Goal: Information Seeking & Learning: Learn about a topic

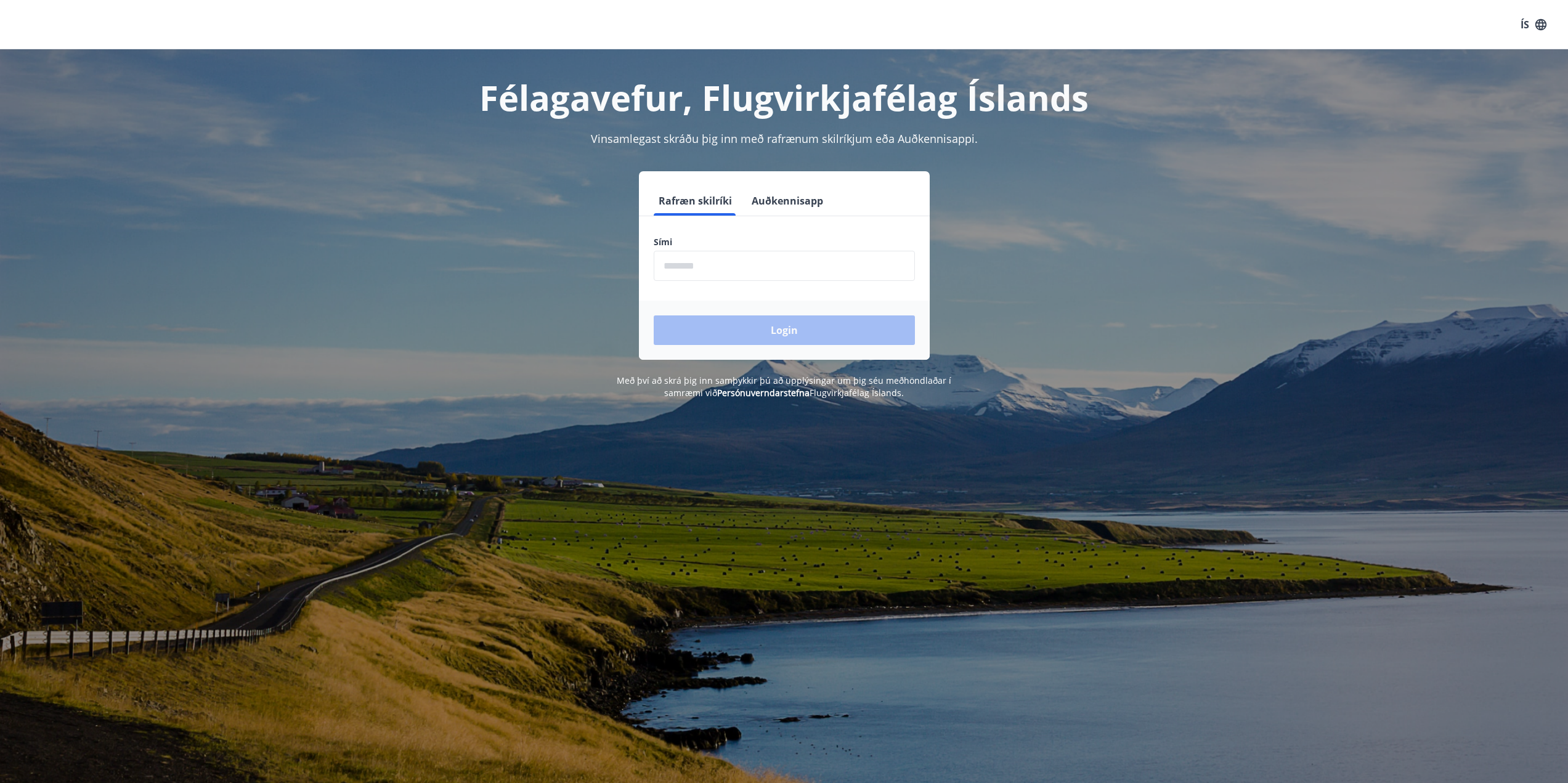
drag, startPoint x: 788, startPoint y: 260, endPoint x: 793, endPoint y: 254, distance: 7.8
click at [792, 256] on input "phone" at bounding box center [784, 266] width 261 height 30
type input "********"
click at [653, 316] on button "Login" at bounding box center [784, 331] width 261 height 29
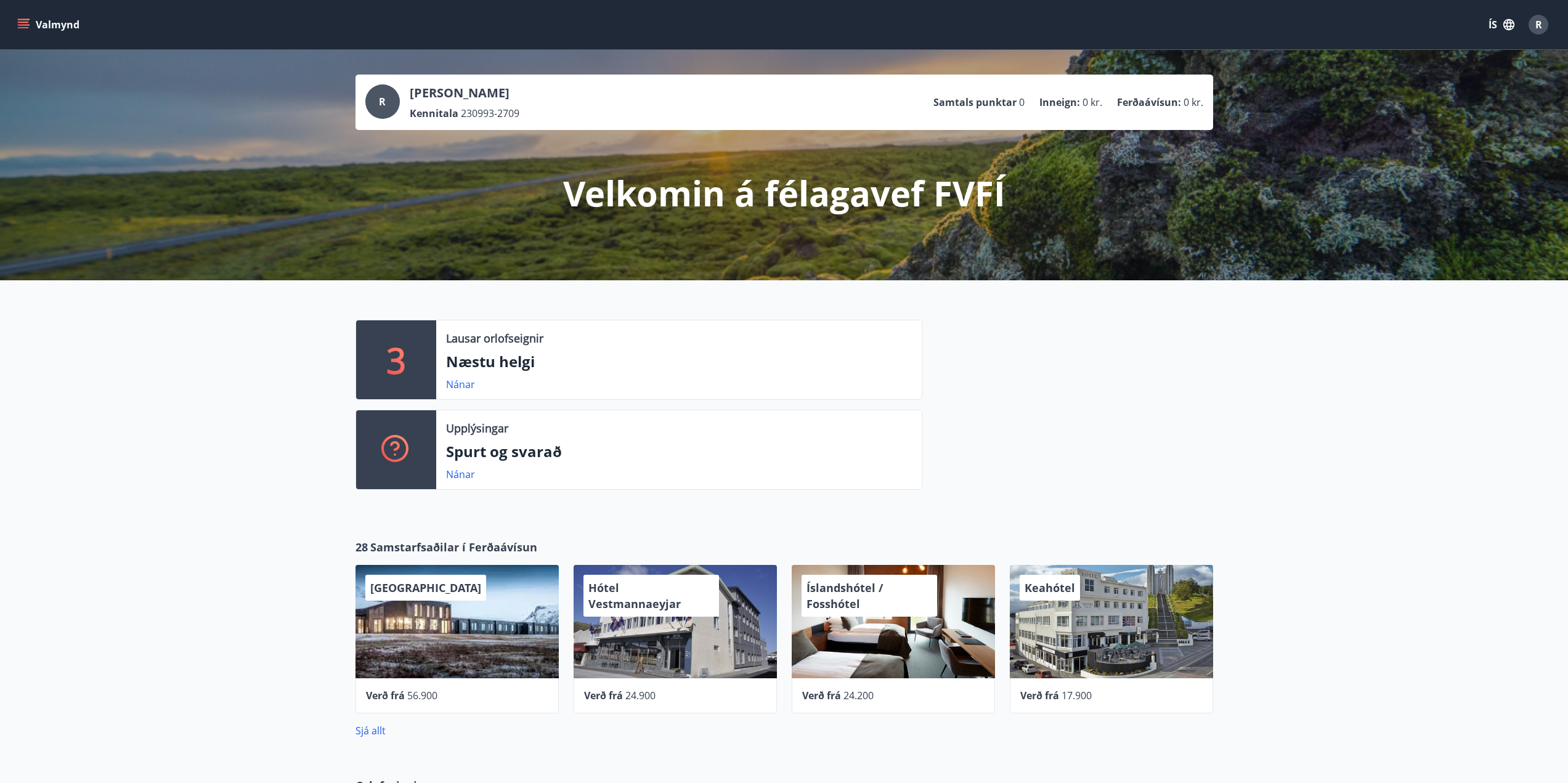
drag, startPoint x: 35, startPoint y: 13, endPoint x: 16, endPoint y: 27, distance: 23.6
click at [29, 24] on div "Valmynd ÍS R" at bounding box center [784, 25] width 1538 height 29
click at [18, 26] on icon "menu" at bounding box center [24, 25] width 13 height 13
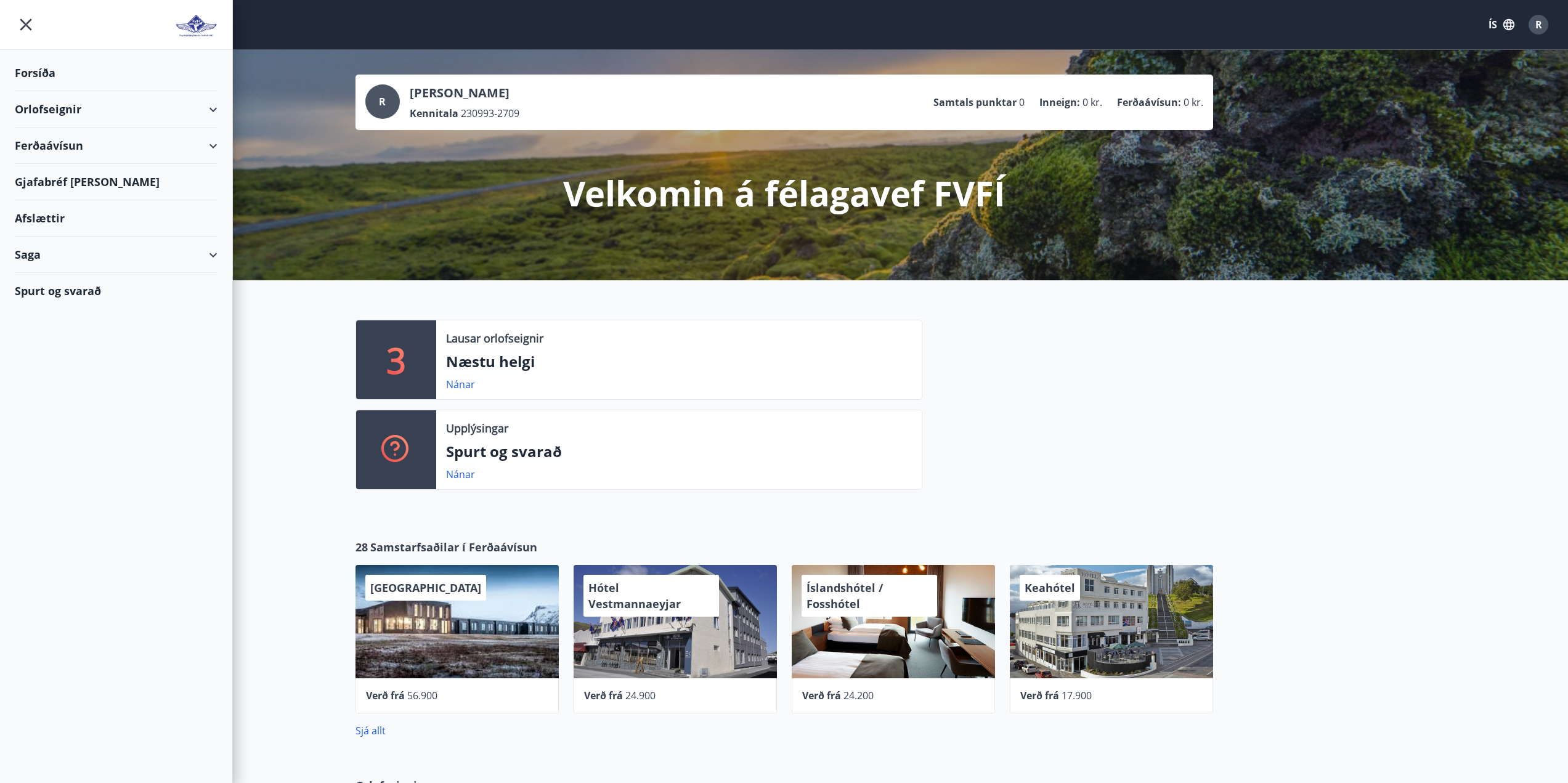
click at [57, 220] on div "Afslættir" at bounding box center [116, 218] width 203 height 36
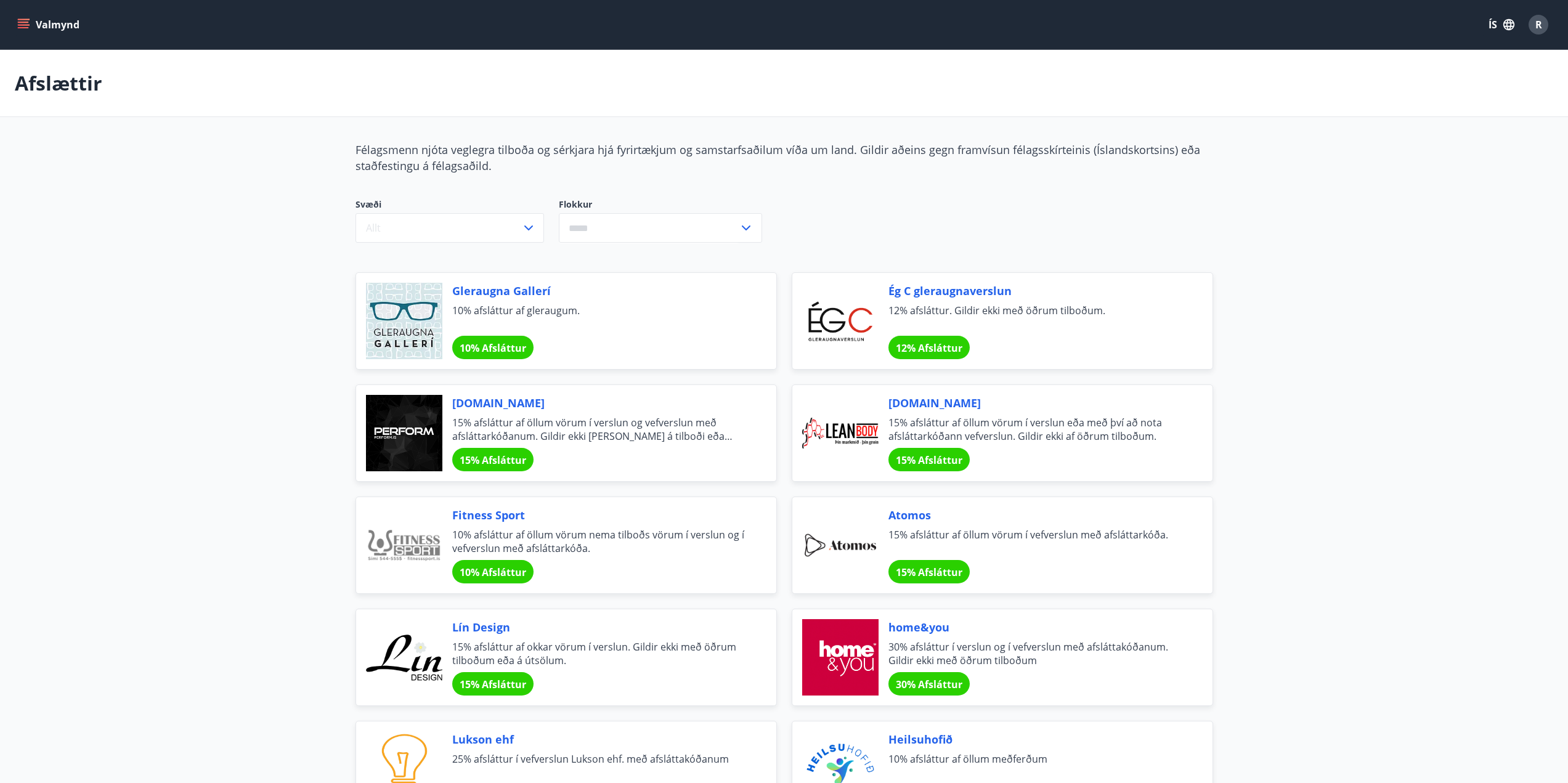
click at [20, 24] on icon "menu" at bounding box center [24, 25] width 13 height 13
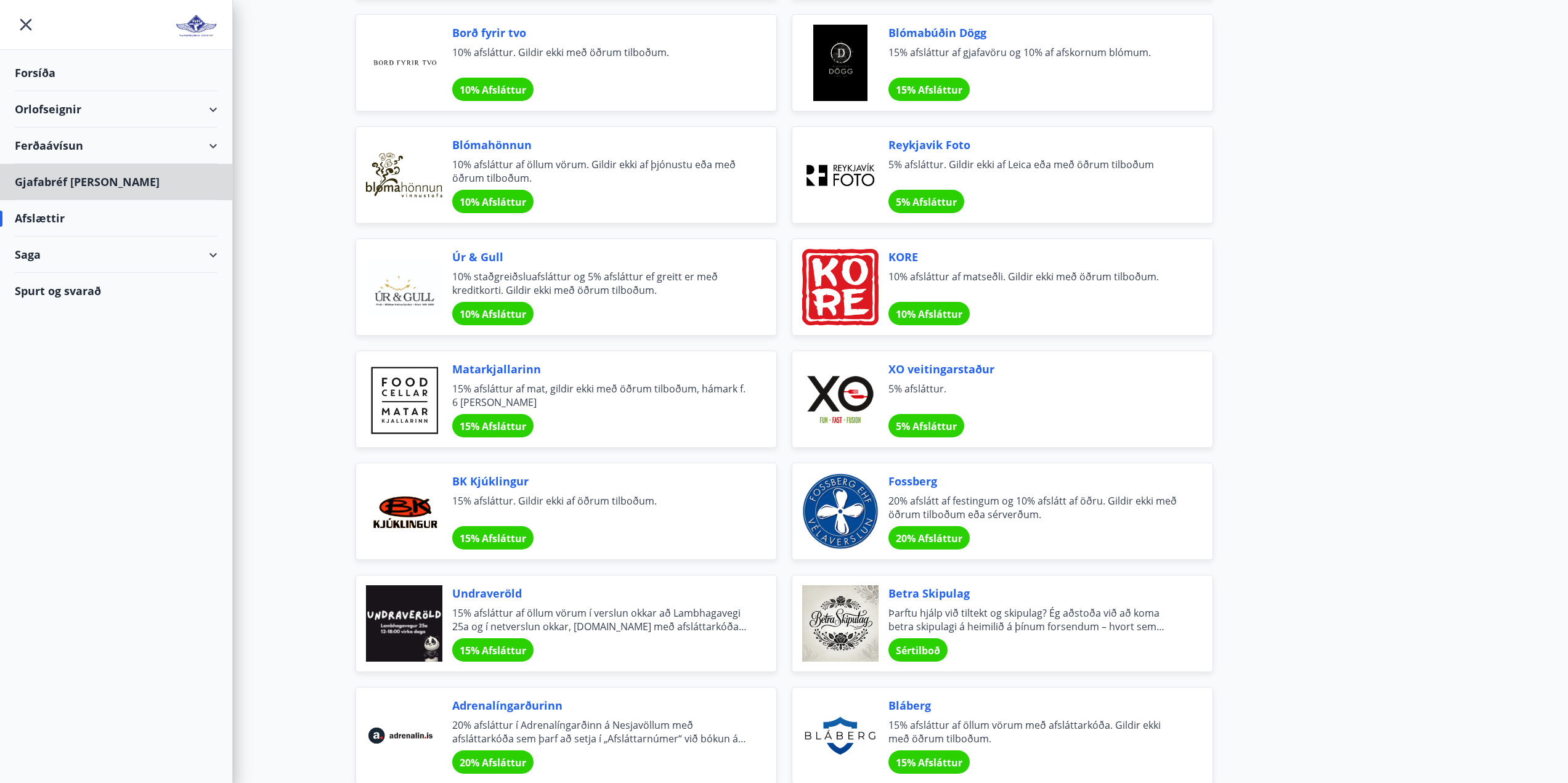
scroll to position [819, 0]
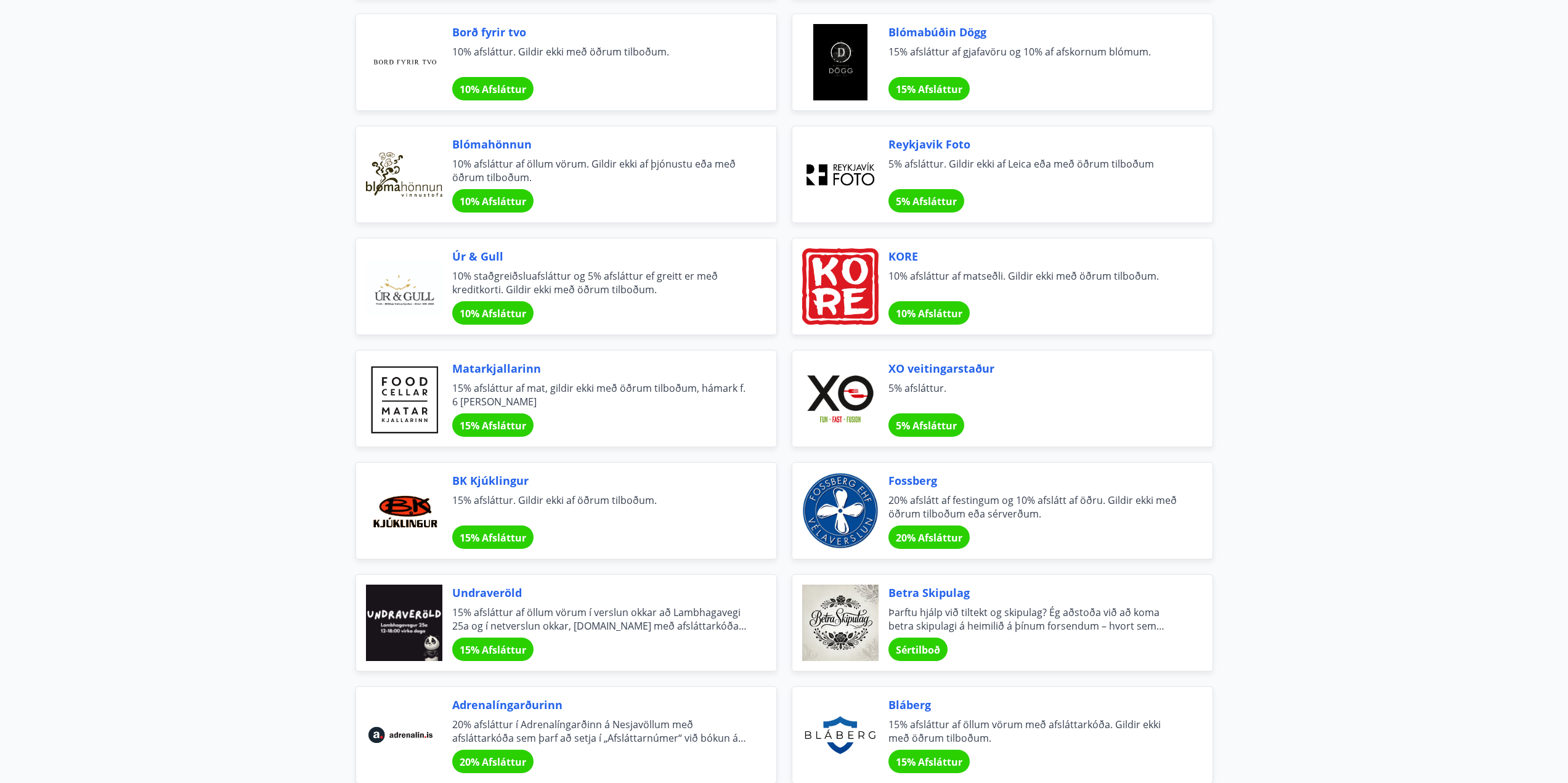
drag, startPoint x: 486, startPoint y: 256, endPoint x: 452, endPoint y: 280, distance: 41.6
click at [452, 280] on span "10% staðgreiðsluafsláttur og 5% afsláttur ef greitt er með kreditkorti. Gildir …" at bounding box center [599, 283] width 294 height 27
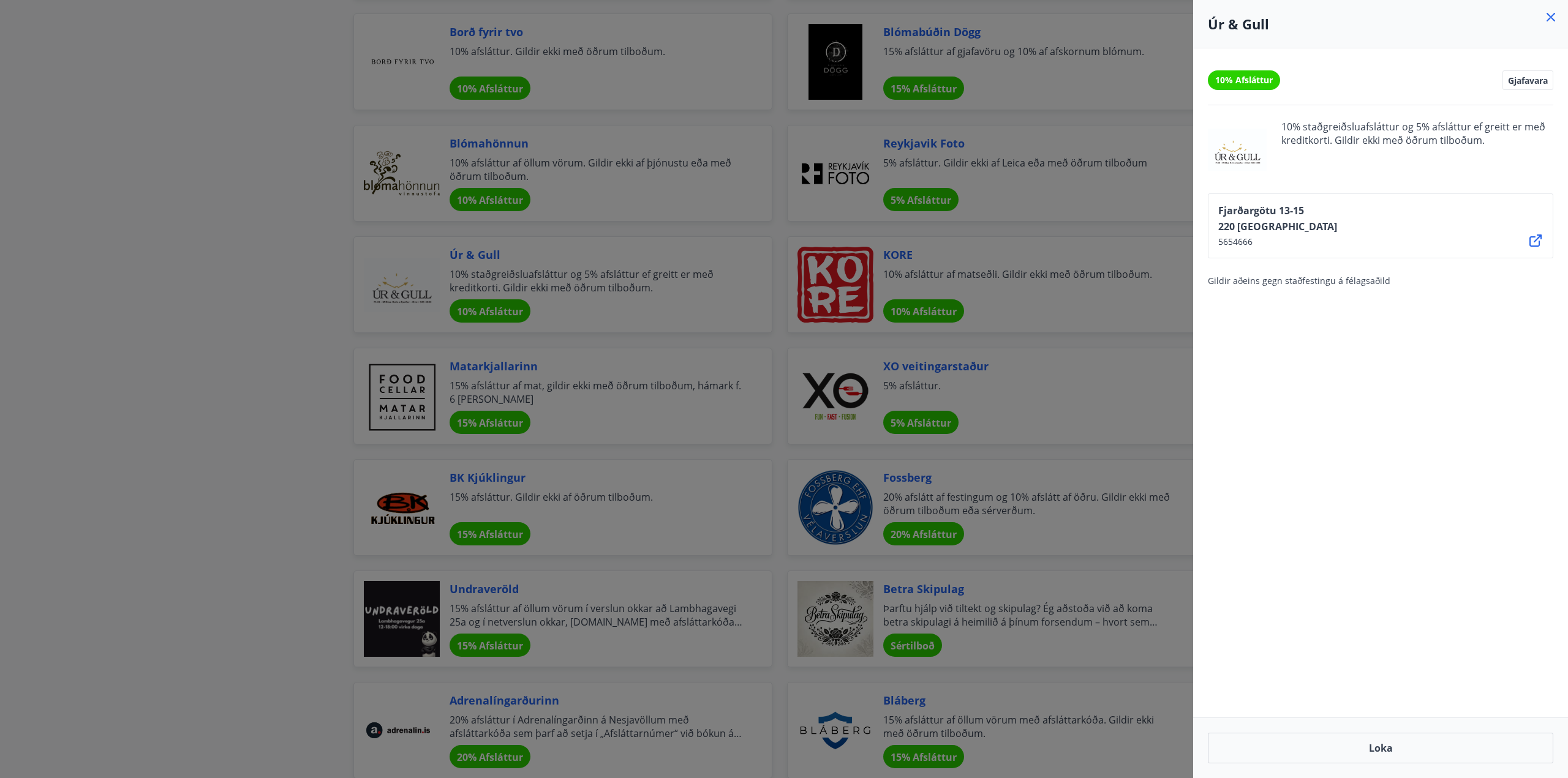
click at [1554, 17] on icon at bounding box center [1550, 17] width 15 height 15
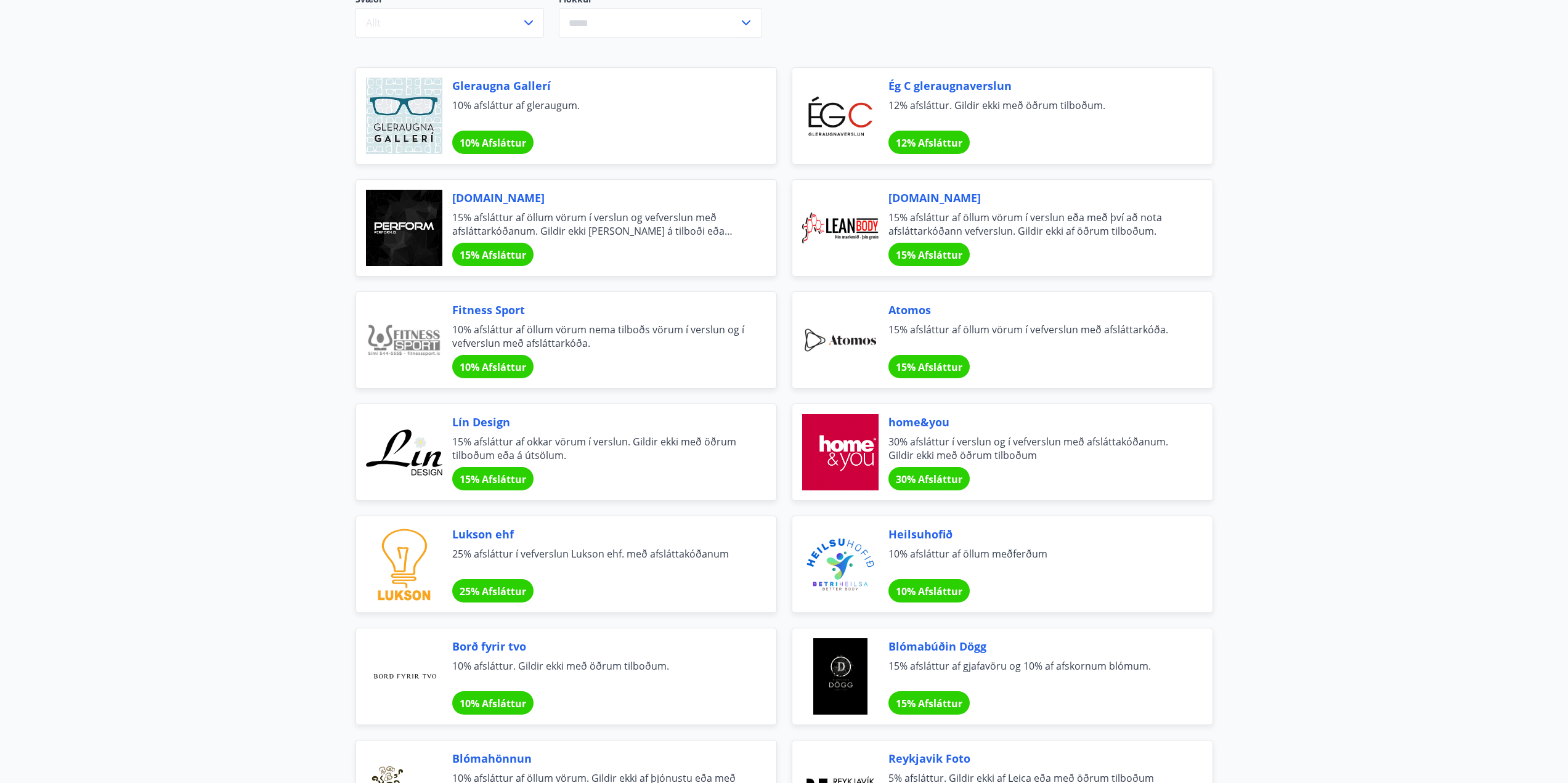
scroll to position [0, 0]
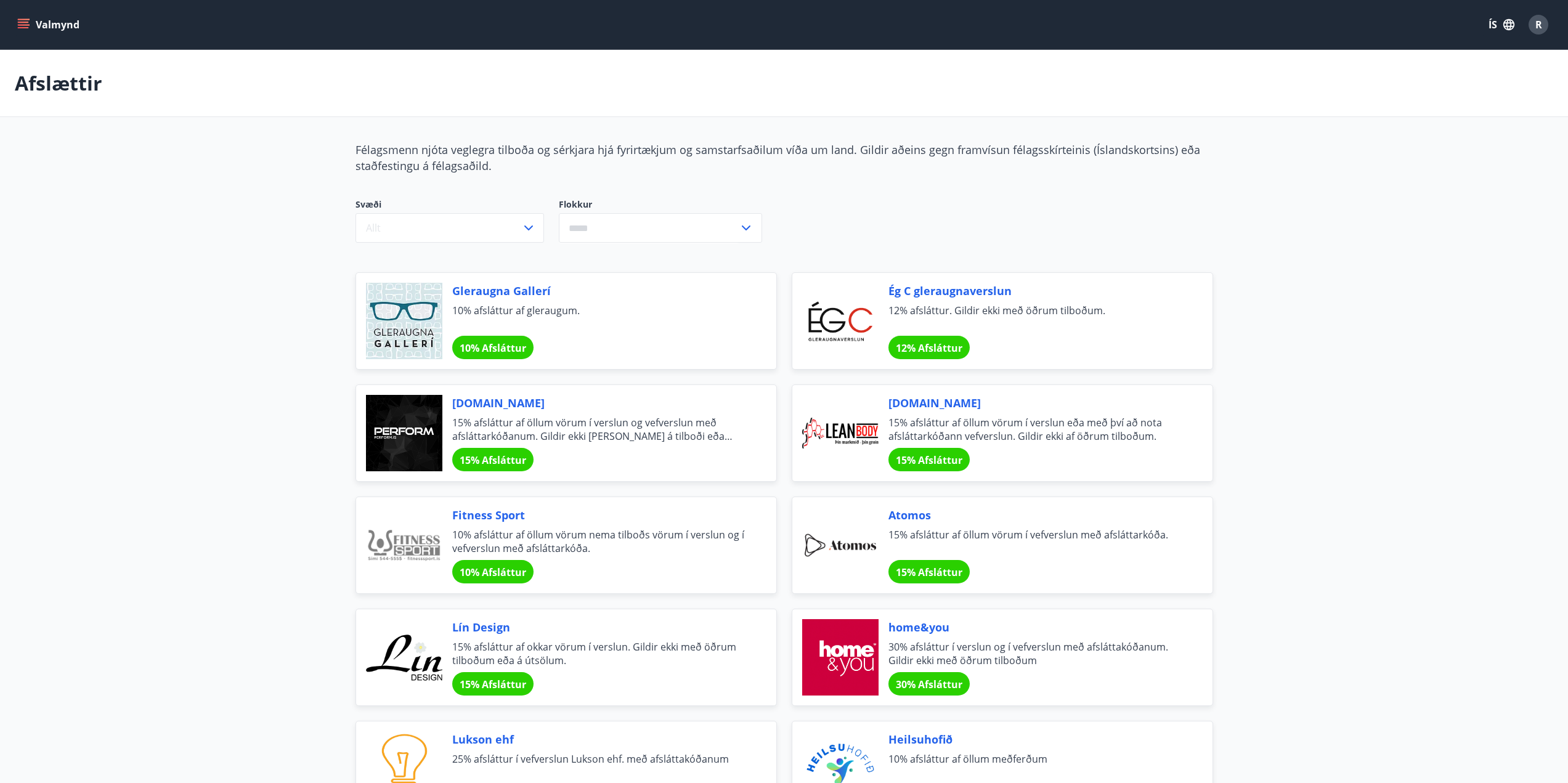
drag, startPoint x: 367, startPoint y: 432, endPoint x: 373, endPoint y: 210, distance: 222.1
click at [37, 27] on button "Valmynd" at bounding box center [49, 25] width 70 height 23
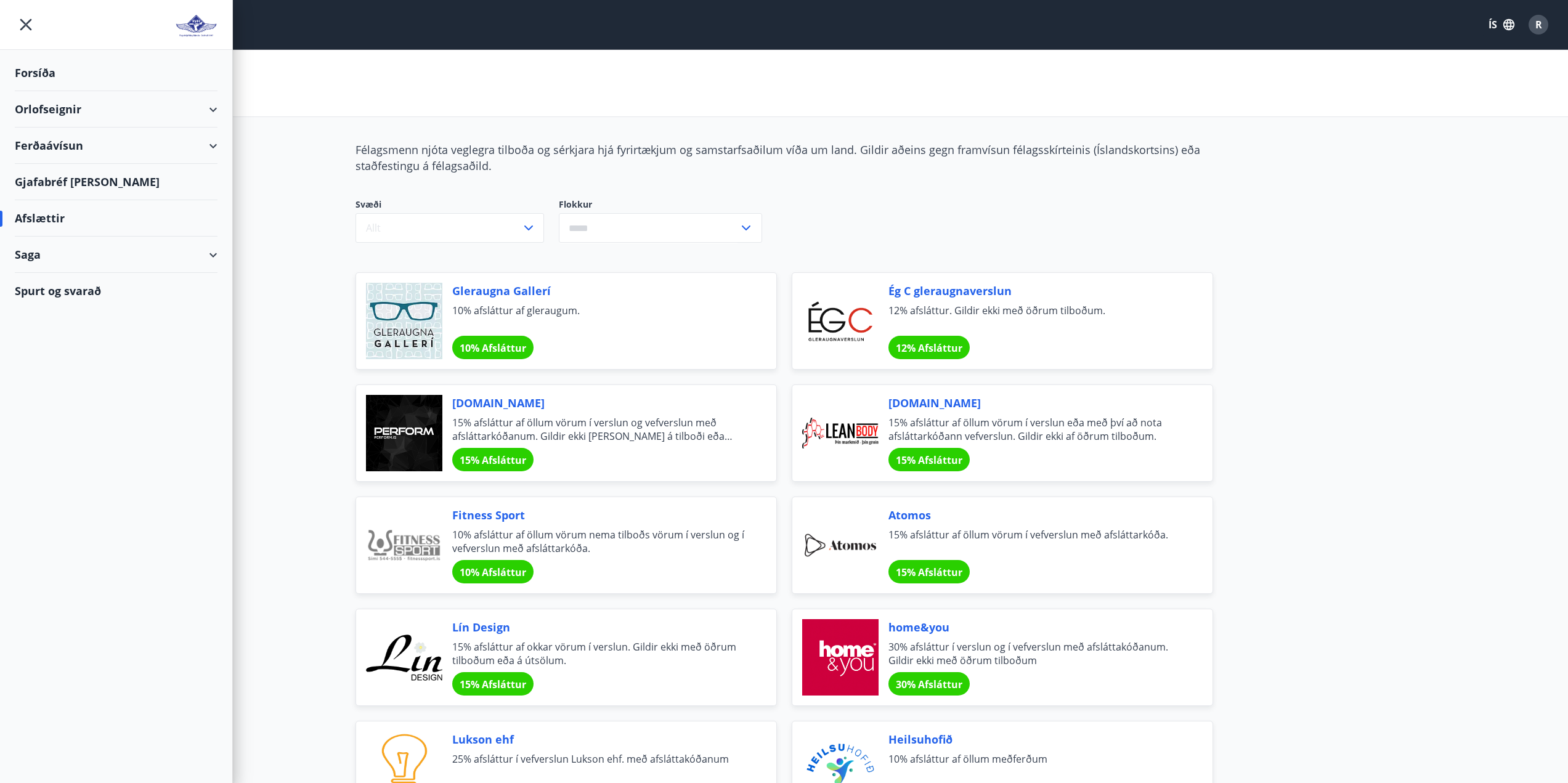
click at [54, 175] on div "Gjafabréf [PERSON_NAME]" at bounding box center [116, 182] width 203 height 36
